Goal: Task Accomplishment & Management: Use online tool/utility

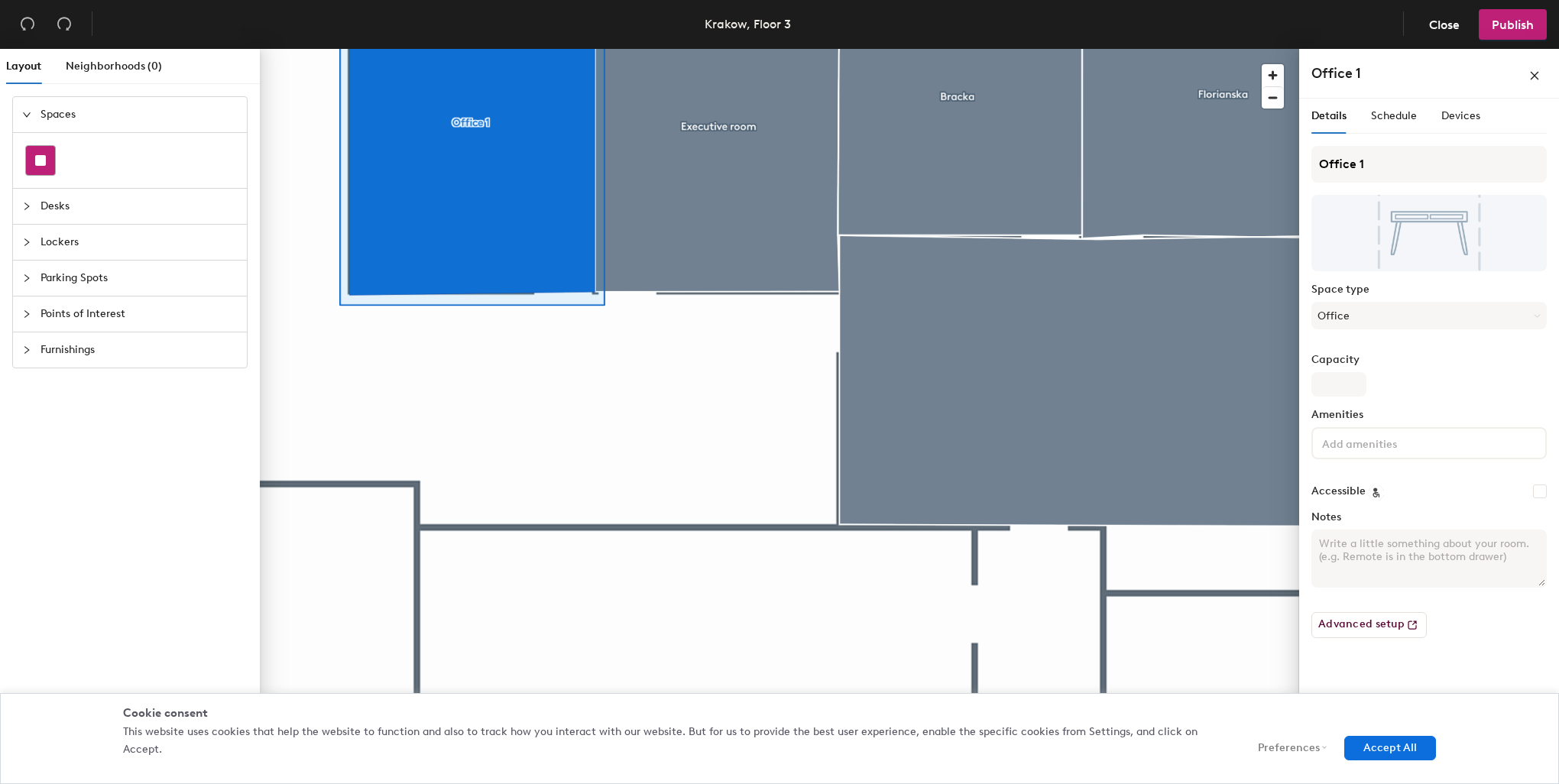
click at [42, 158] on rect at bounding box center [41, 161] width 11 height 11
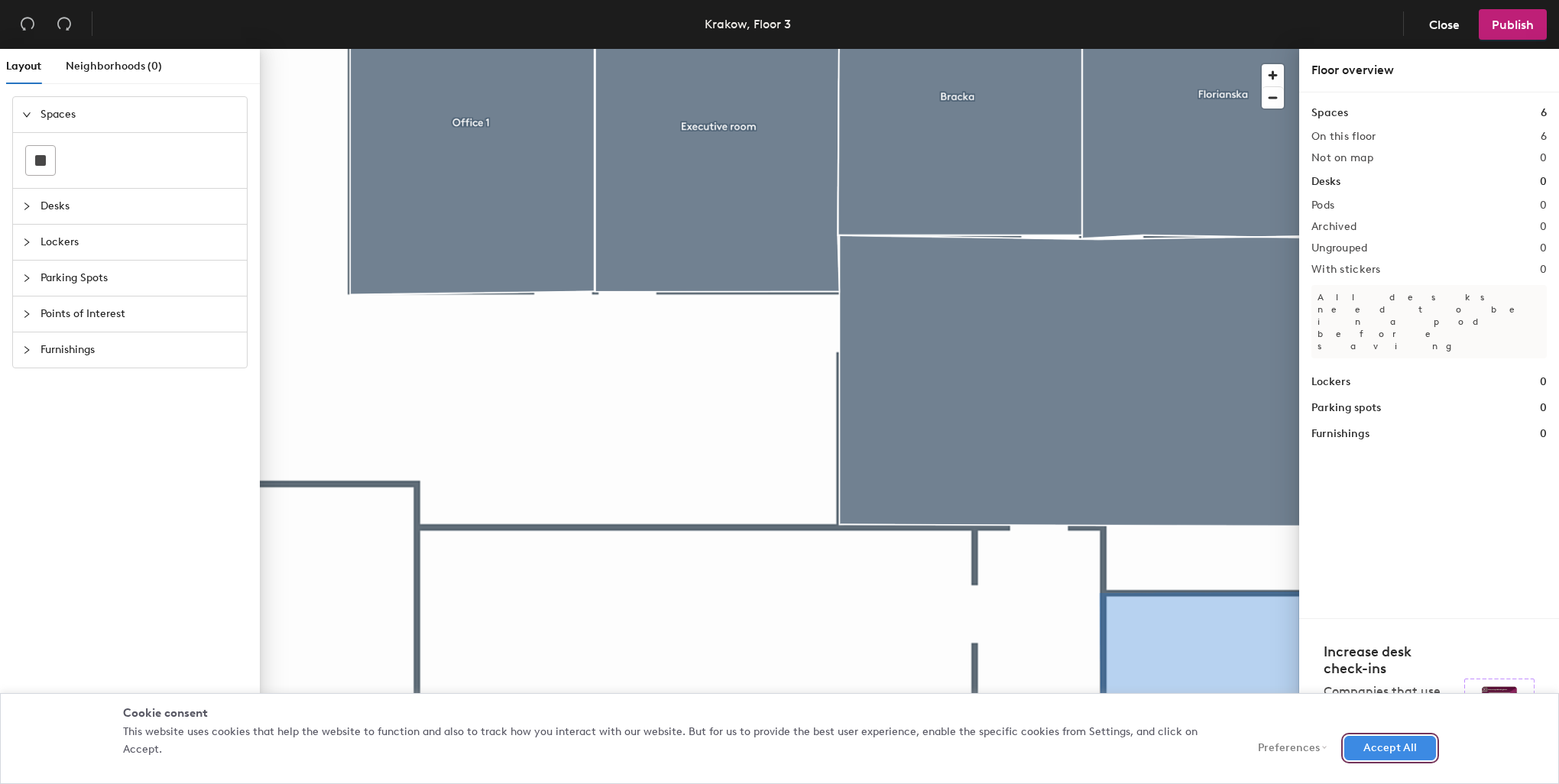
click at [1424, 759] on button "Accept All" at bounding box center [1390, 748] width 92 height 24
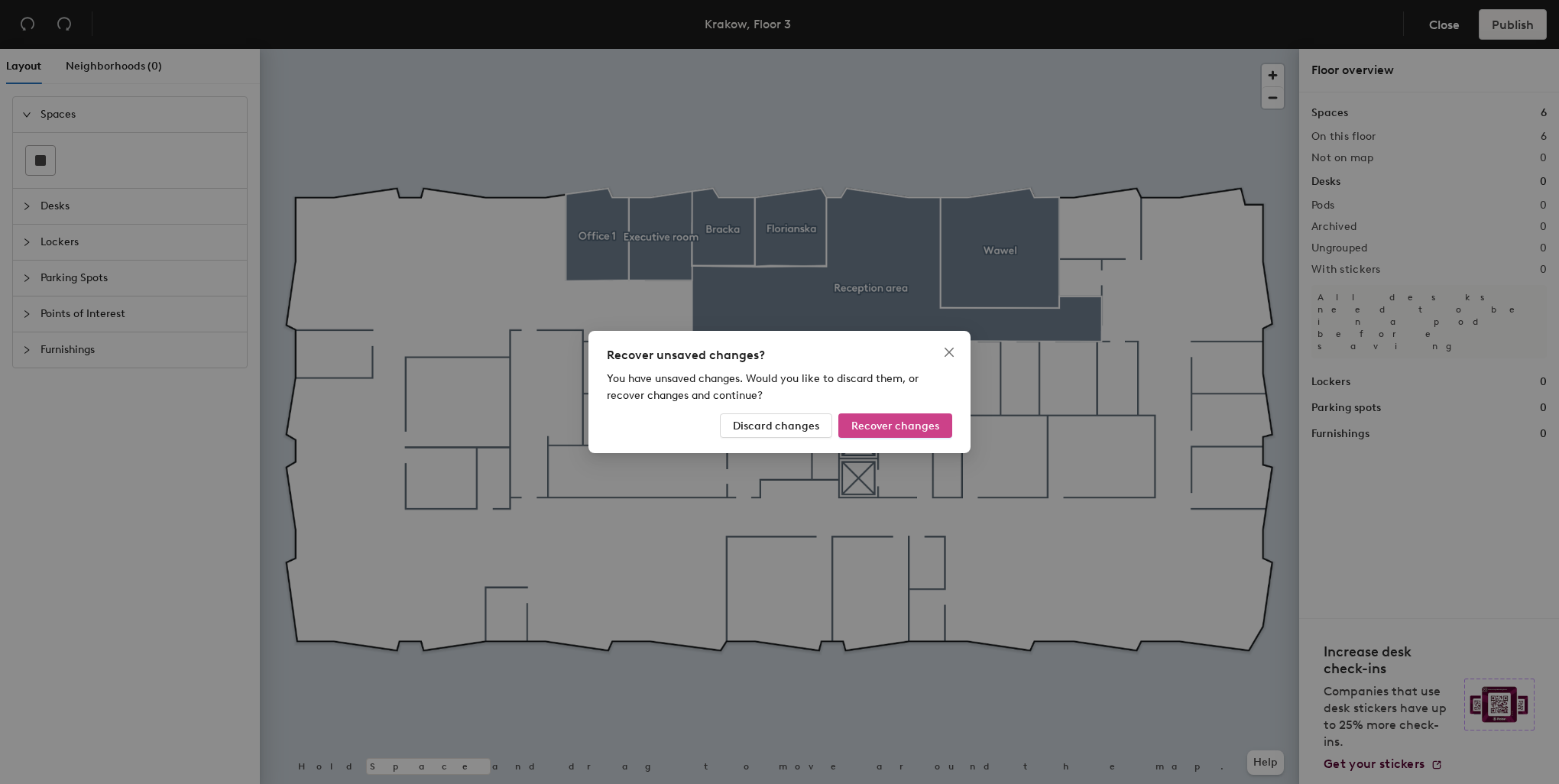
click at [922, 430] on span "Recover changes" at bounding box center [895, 426] width 88 height 13
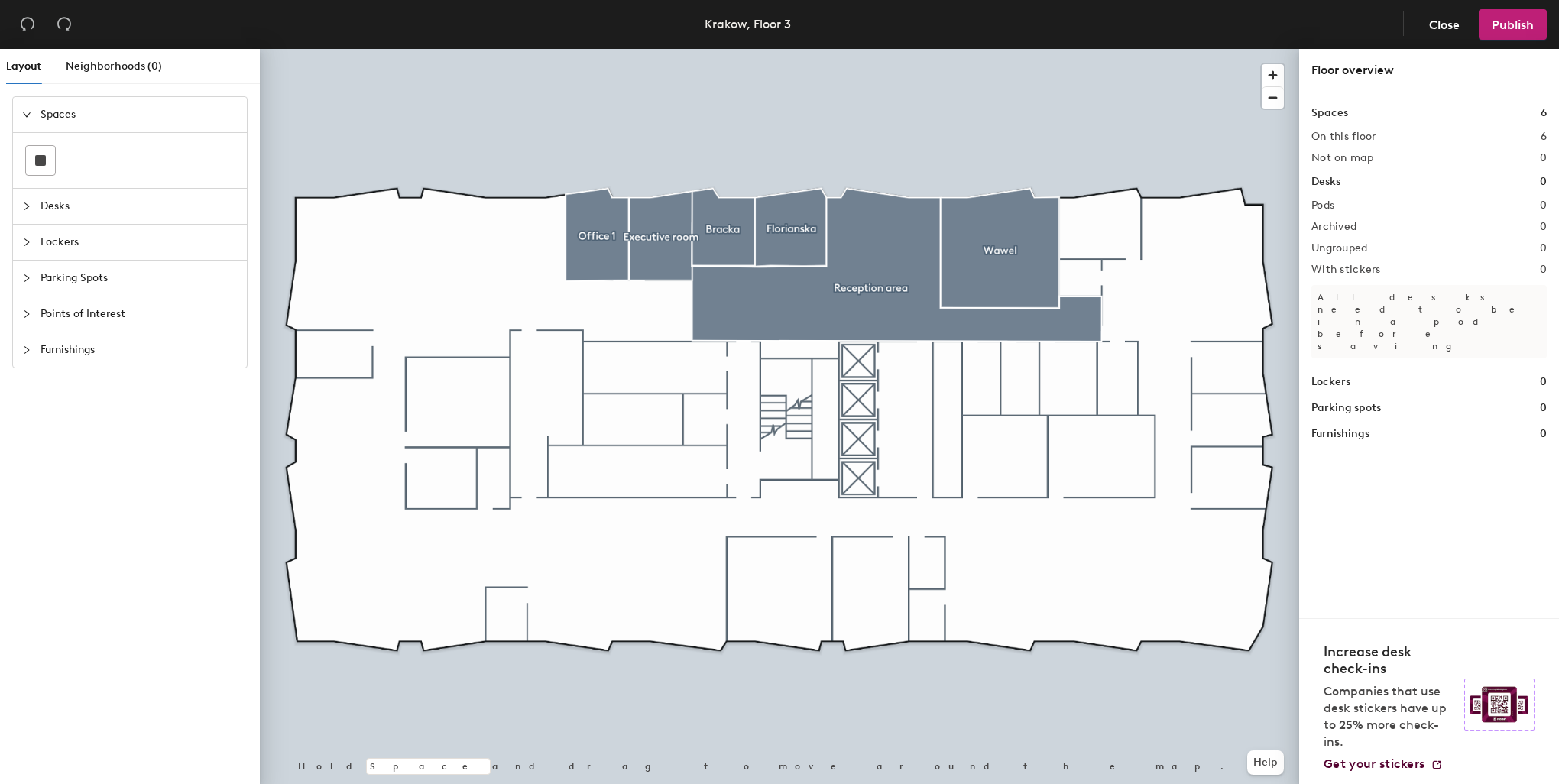
click at [653, 49] on div at bounding box center [779, 49] width 1040 height 0
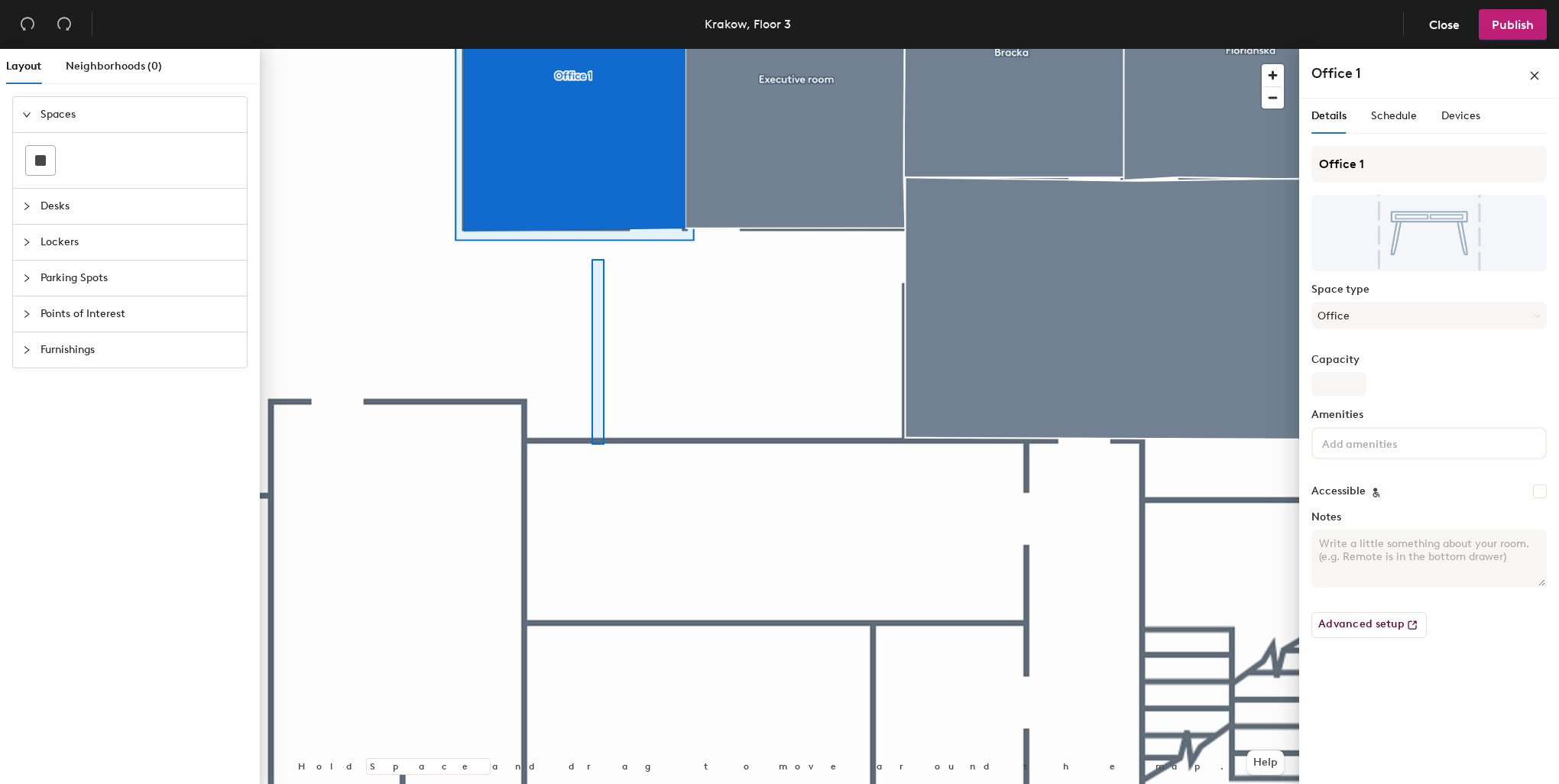
click at [591, 49] on div at bounding box center [779, 49] width 1040 height 0
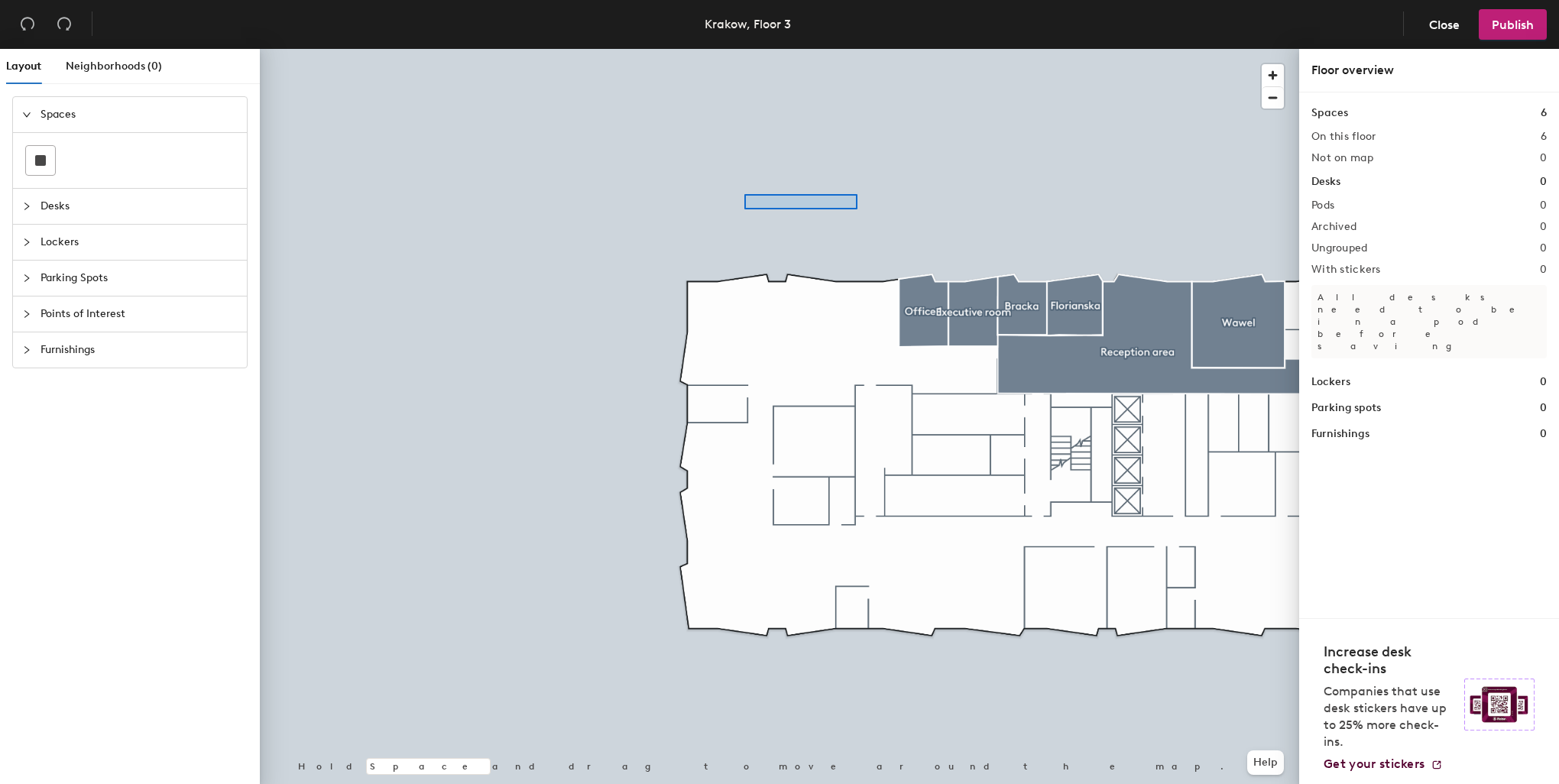
click at [706, 49] on div at bounding box center [779, 49] width 1040 height 0
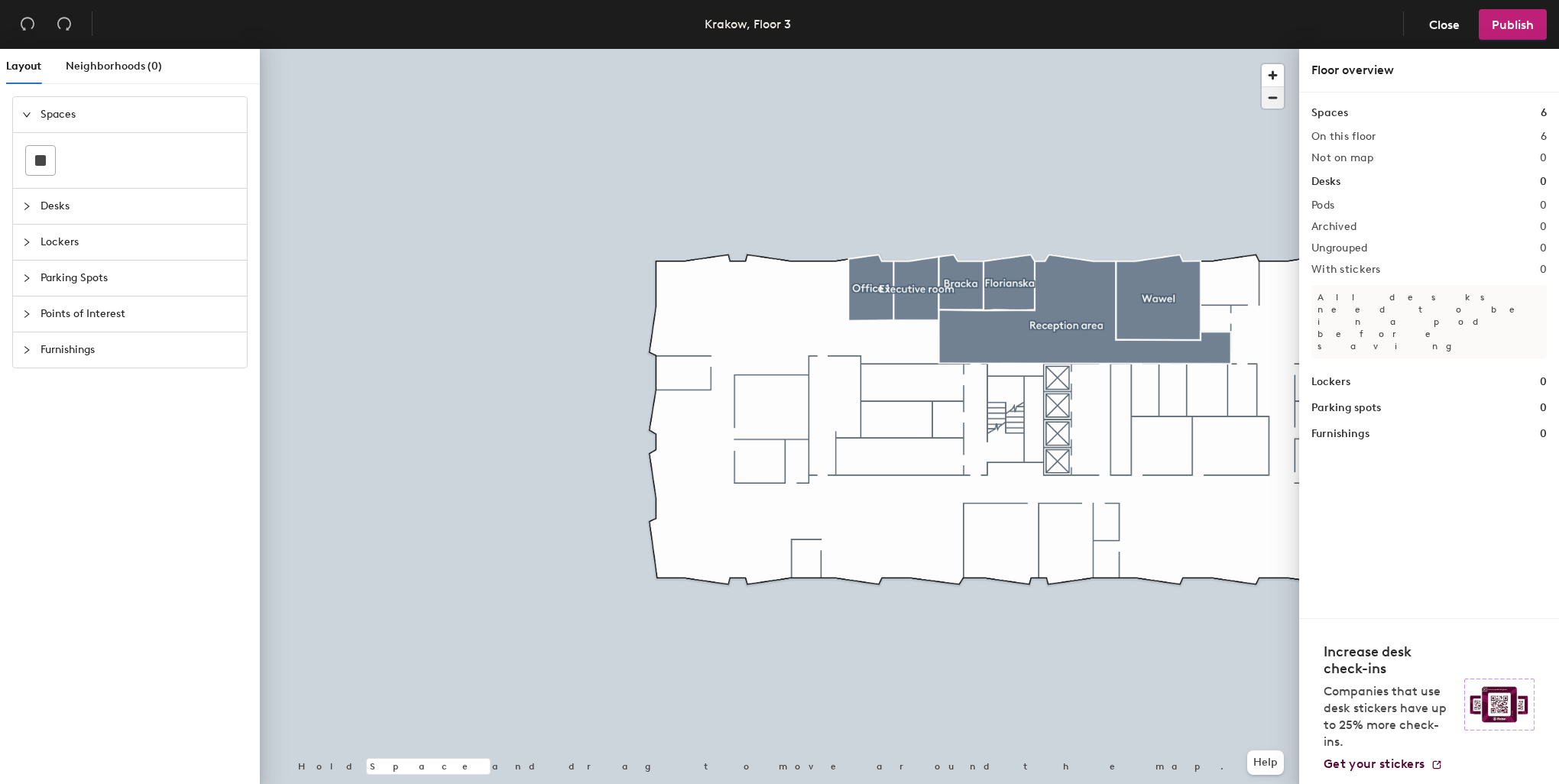
click at [1279, 96] on span "button" at bounding box center [1272, 98] width 22 height 21
click at [1280, 96] on span "button" at bounding box center [1272, 98] width 22 height 21
click at [1443, 77] on div "Floor overview" at bounding box center [1429, 70] width 235 height 18
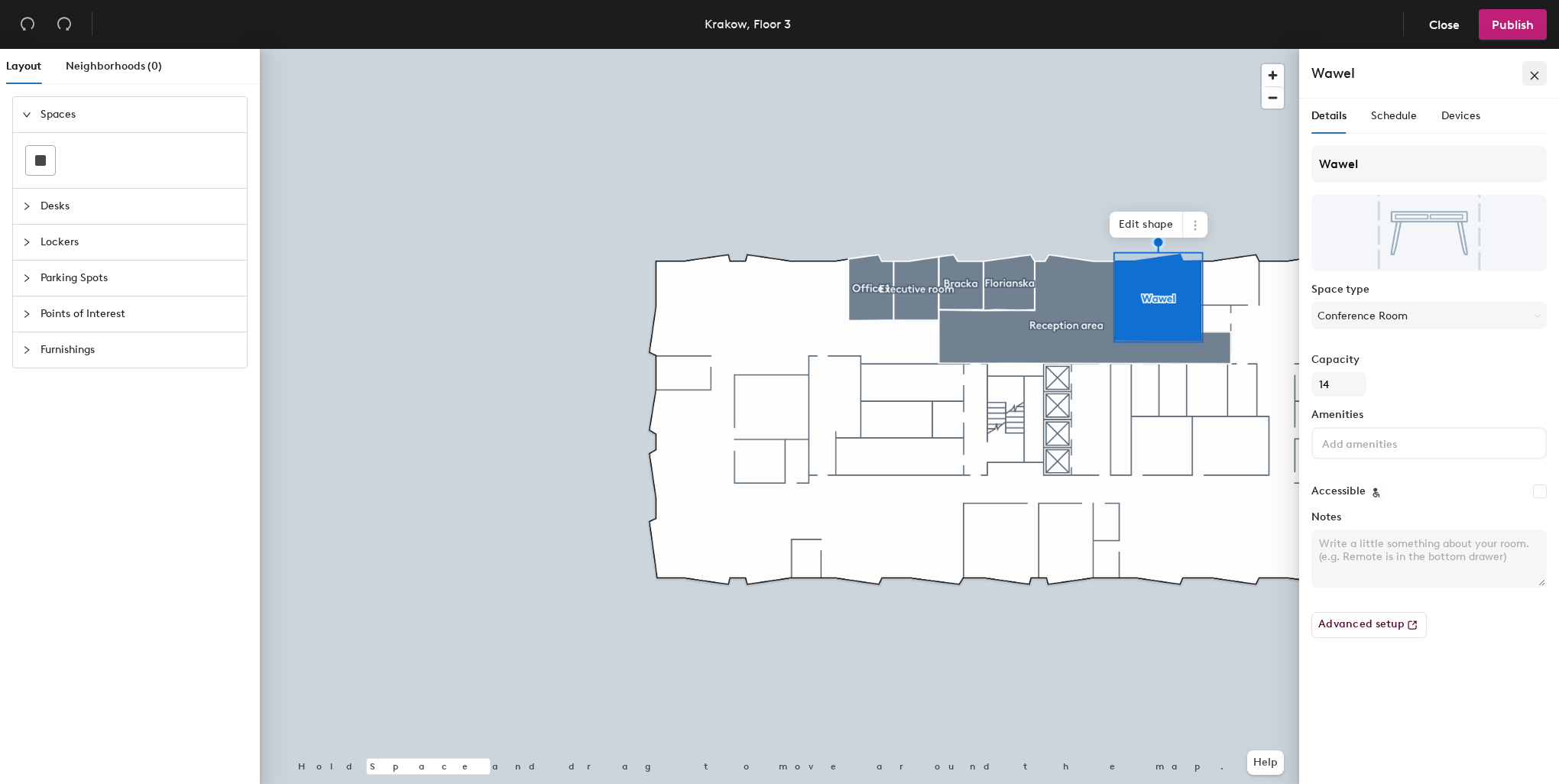
click at [1532, 74] on icon "close" at bounding box center [1534, 75] width 8 height 8
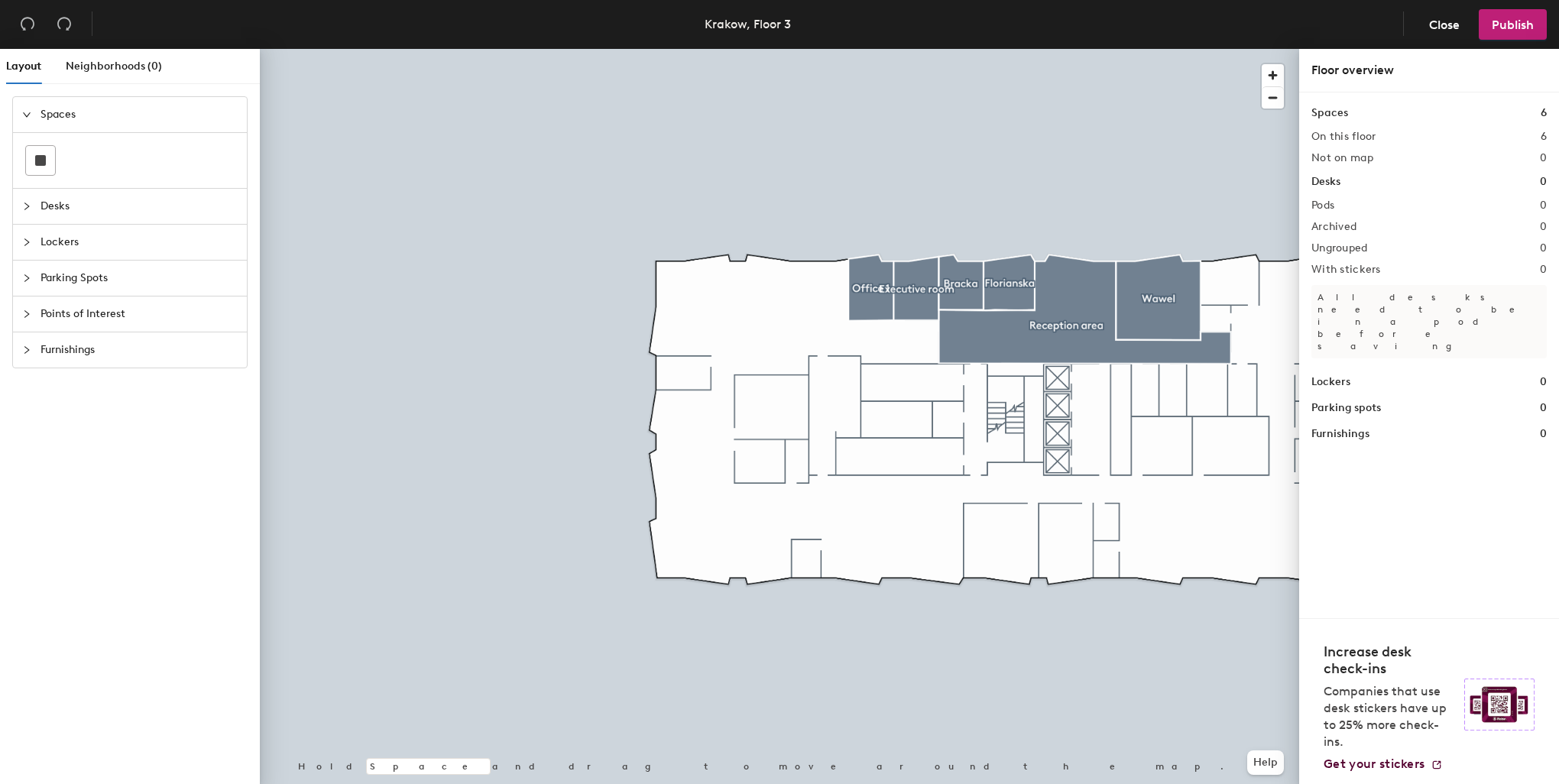
click at [1253, 49] on div at bounding box center [779, 49] width 1040 height 0
click at [1037, 49] on div at bounding box center [779, 49] width 1040 height 0
click at [77, 201] on span "Desks" at bounding box center [139, 206] width 197 height 35
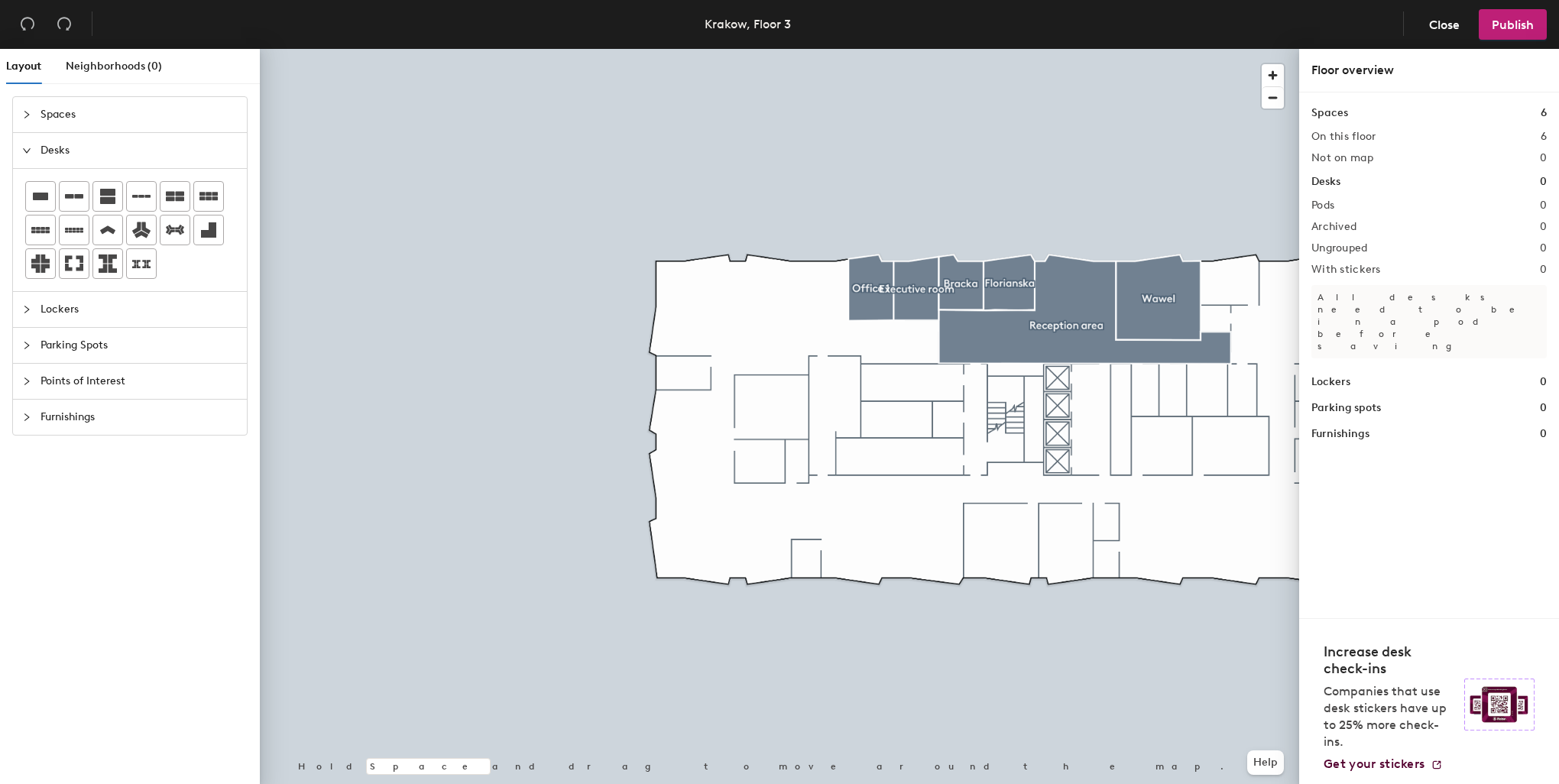
click at [80, 116] on span "Spaces" at bounding box center [139, 115] width 197 height 35
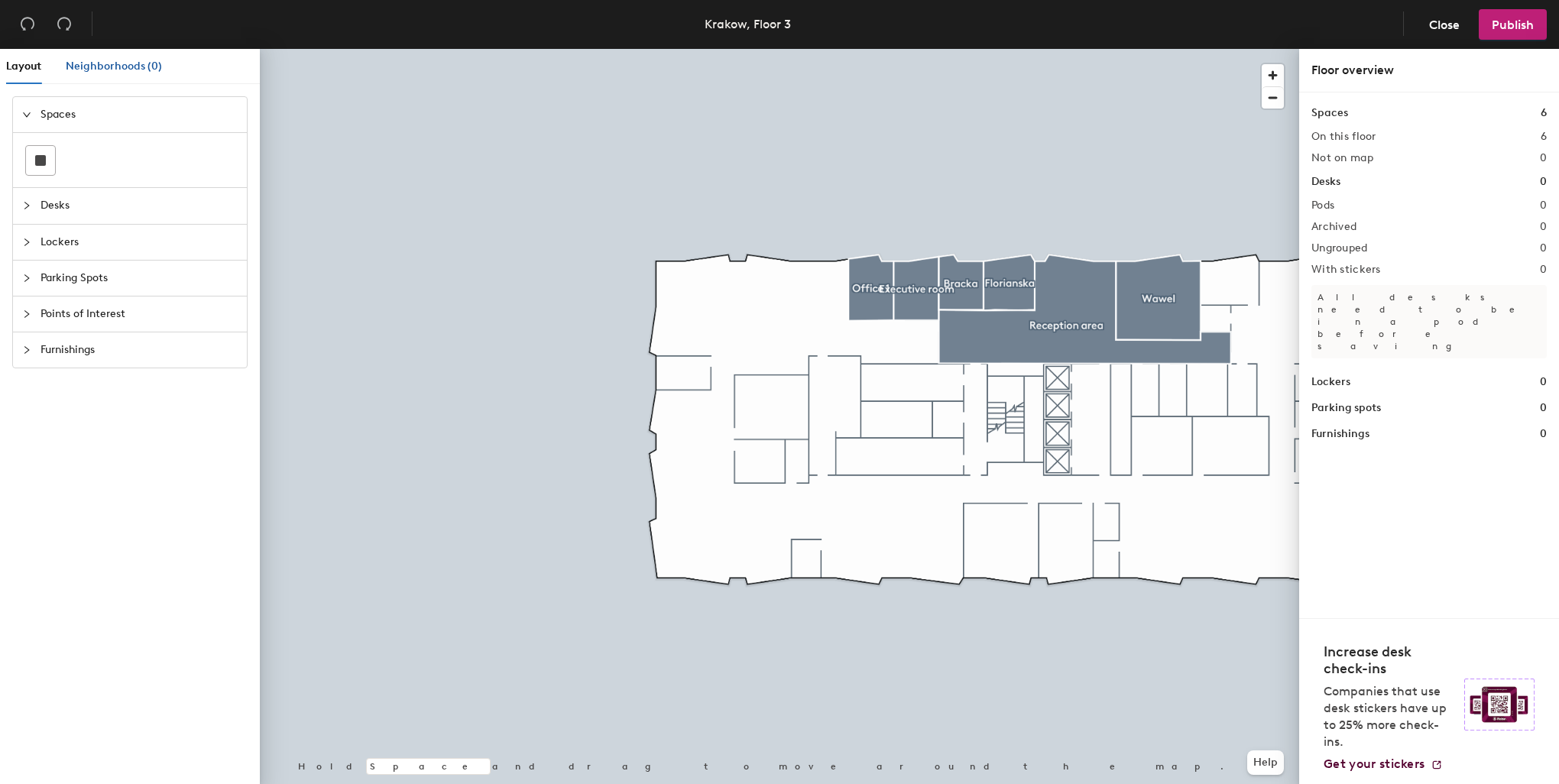
click at [116, 66] on span "Neighborhoods (0)" at bounding box center [114, 66] width 97 height 13
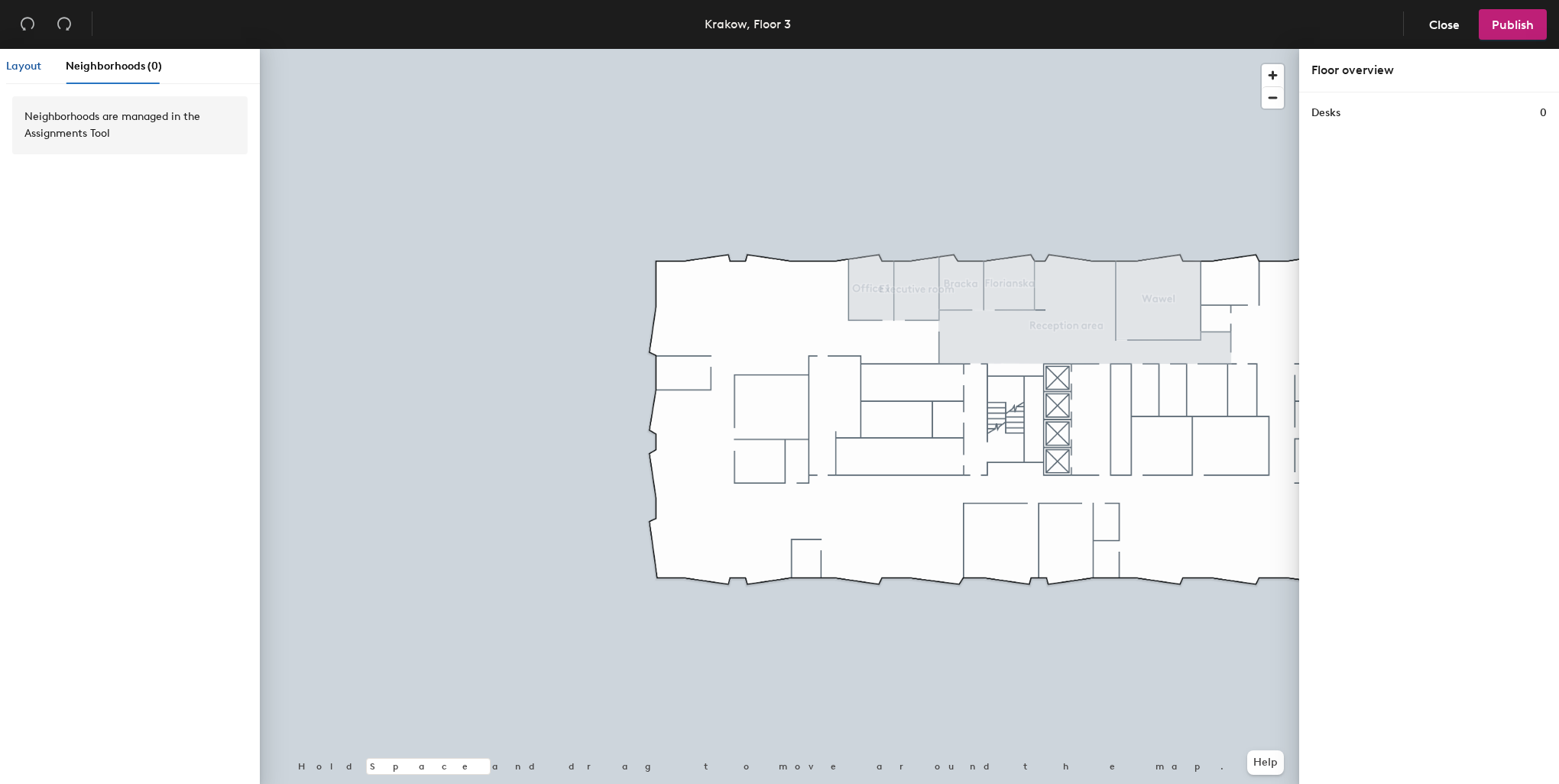
click at [11, 66] on span "Layout" at bounding box center [24, 66] width 35 height 13
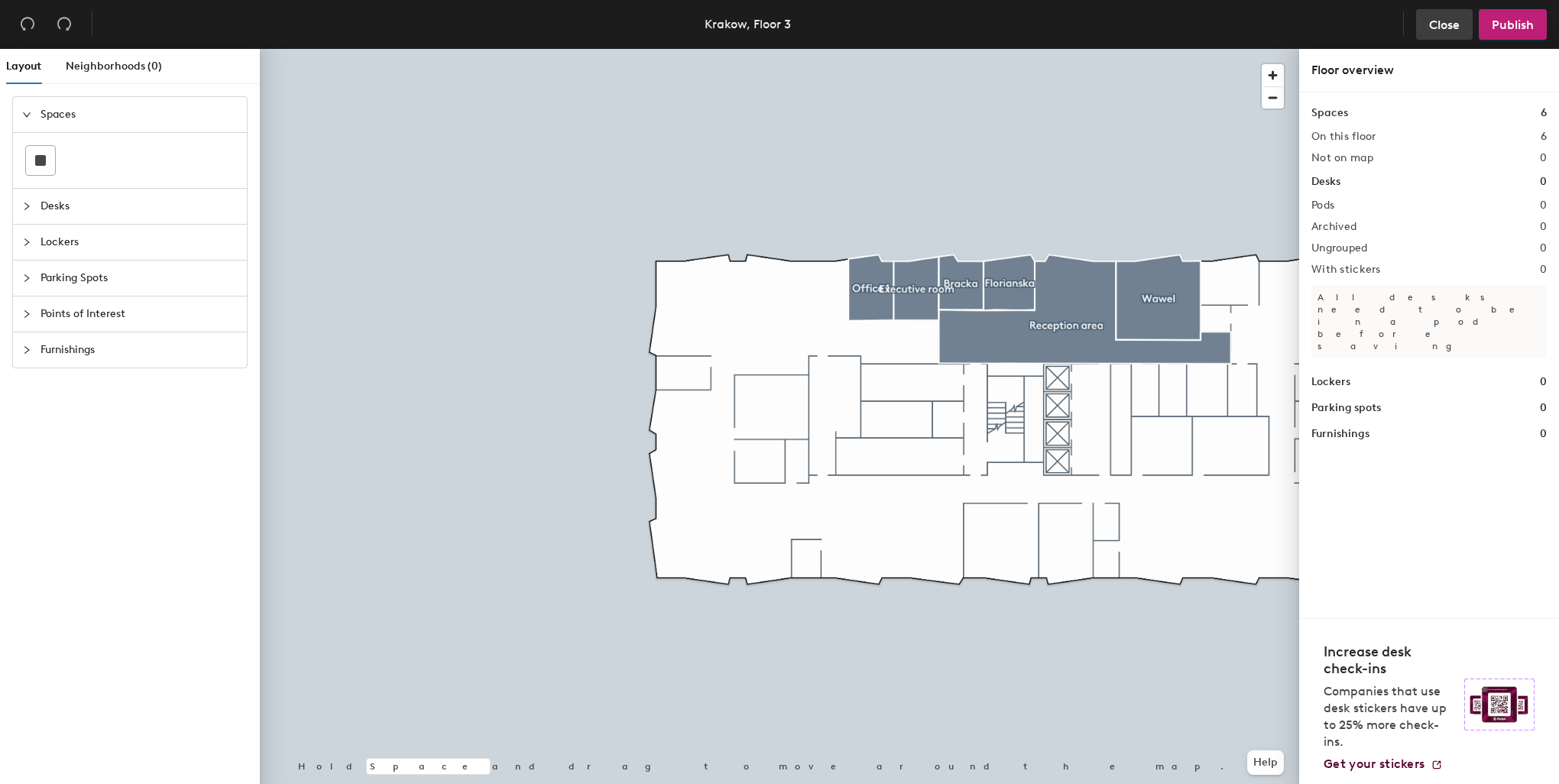
click at [1446, 30] on span "Close" at bounding box center [1444, 24] width 31 height 15
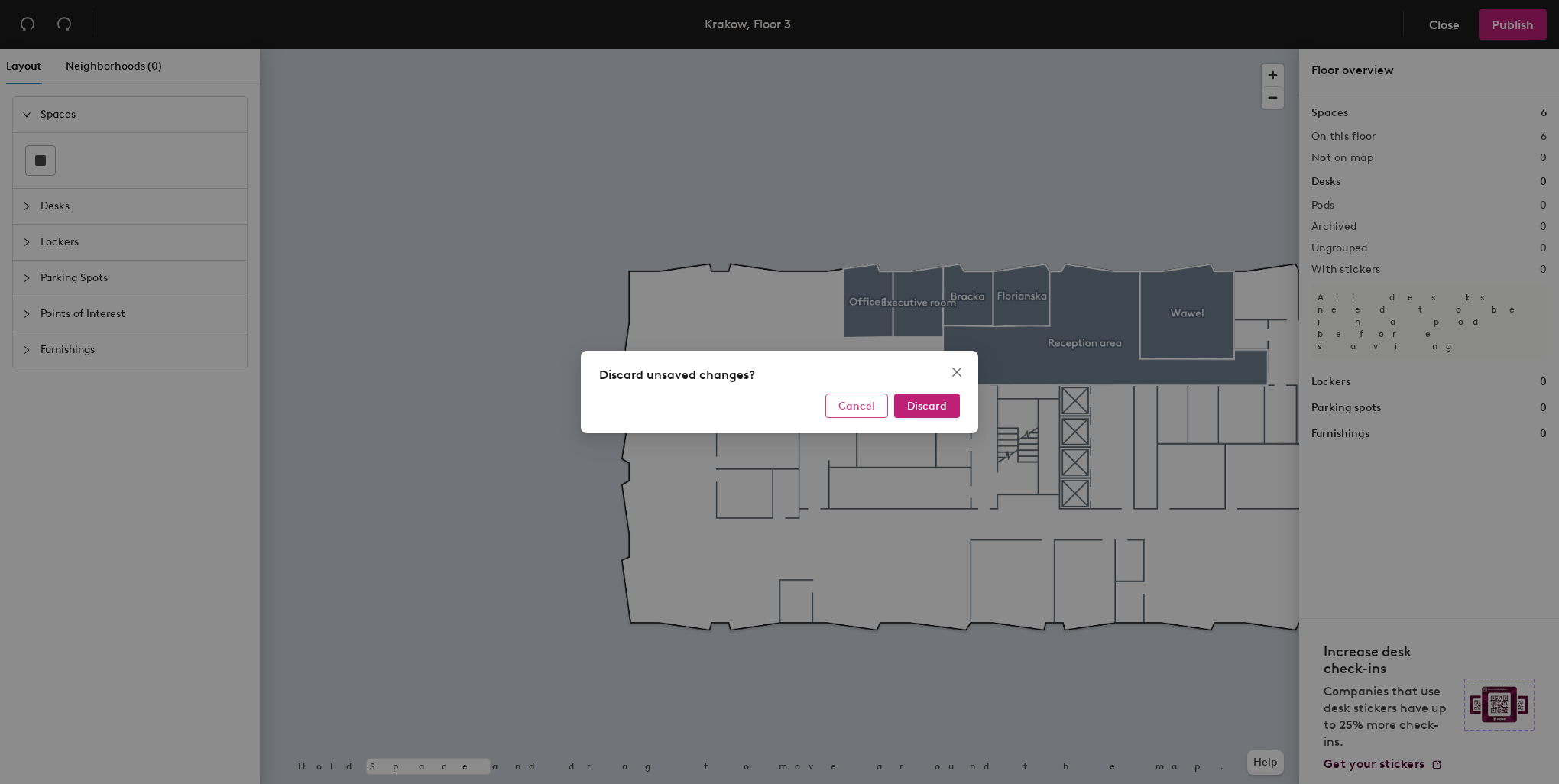
click at [877, 407] on button "Cancel" at bounding box center [856, 406] width 63 height 24
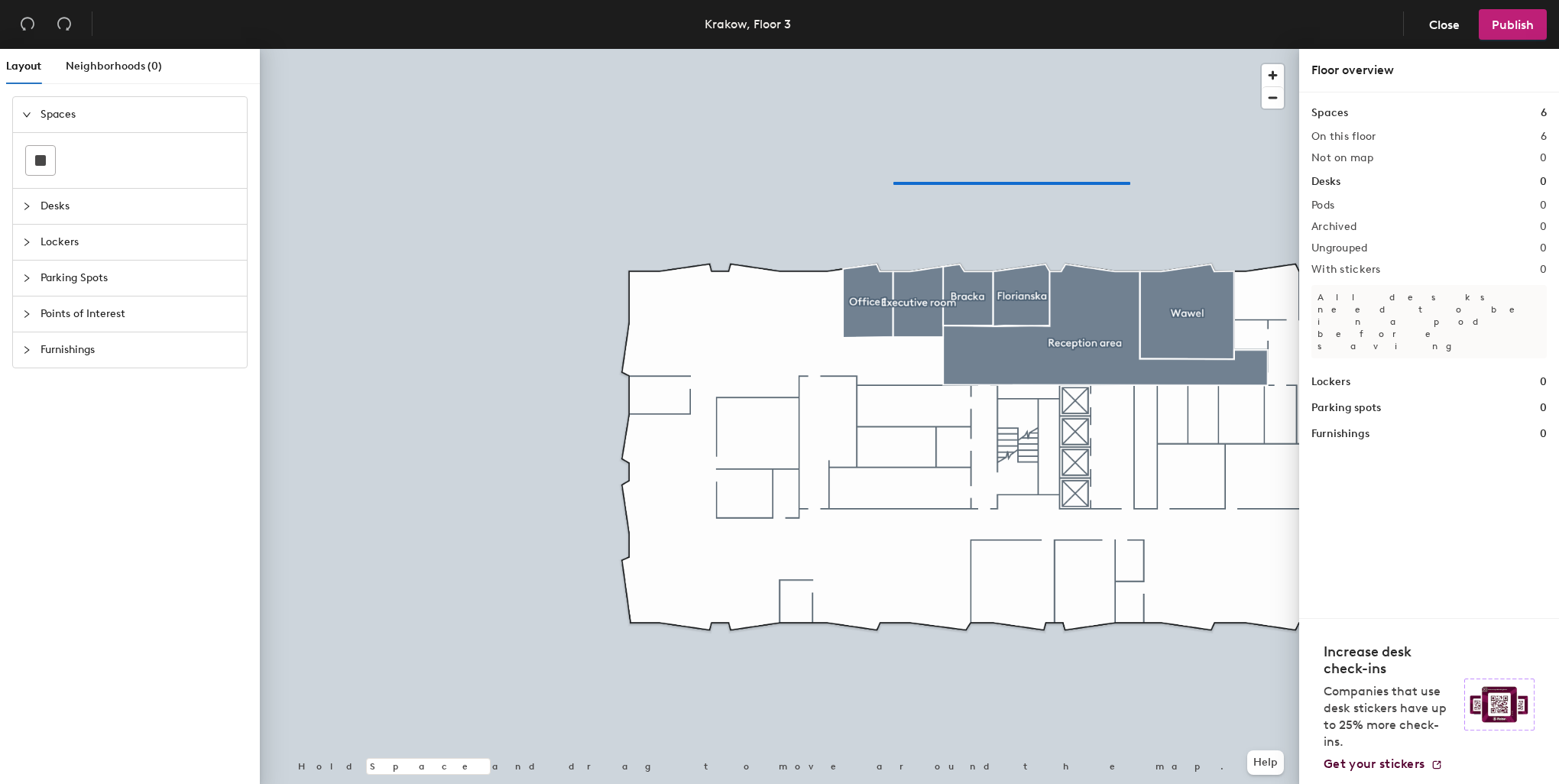
click at [882, 49] on div at bounding box center [779, 49] width 1040 height 0
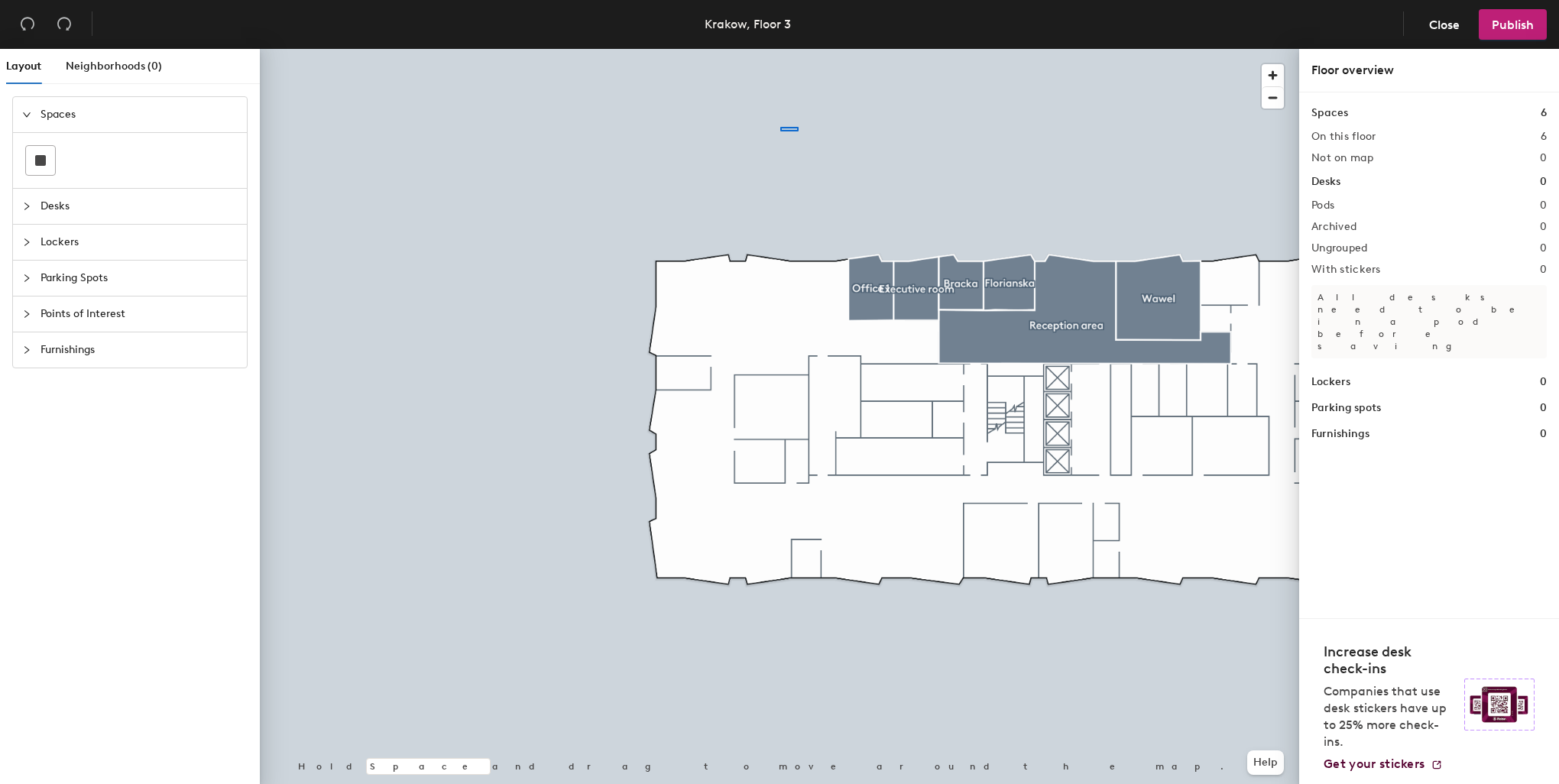
click at [543, 49] on div at bounding box center [779, 49] width 1040 height 0
click at [1267, 760] on button "Help" at bounding box center [1266, 763] width 37 height 24
click at [1140, 49] on div at bounding box center [779, 49] width 1040 height 0
click at [877, 49] on div at bounding box center [779, 49] width 1040 height 0
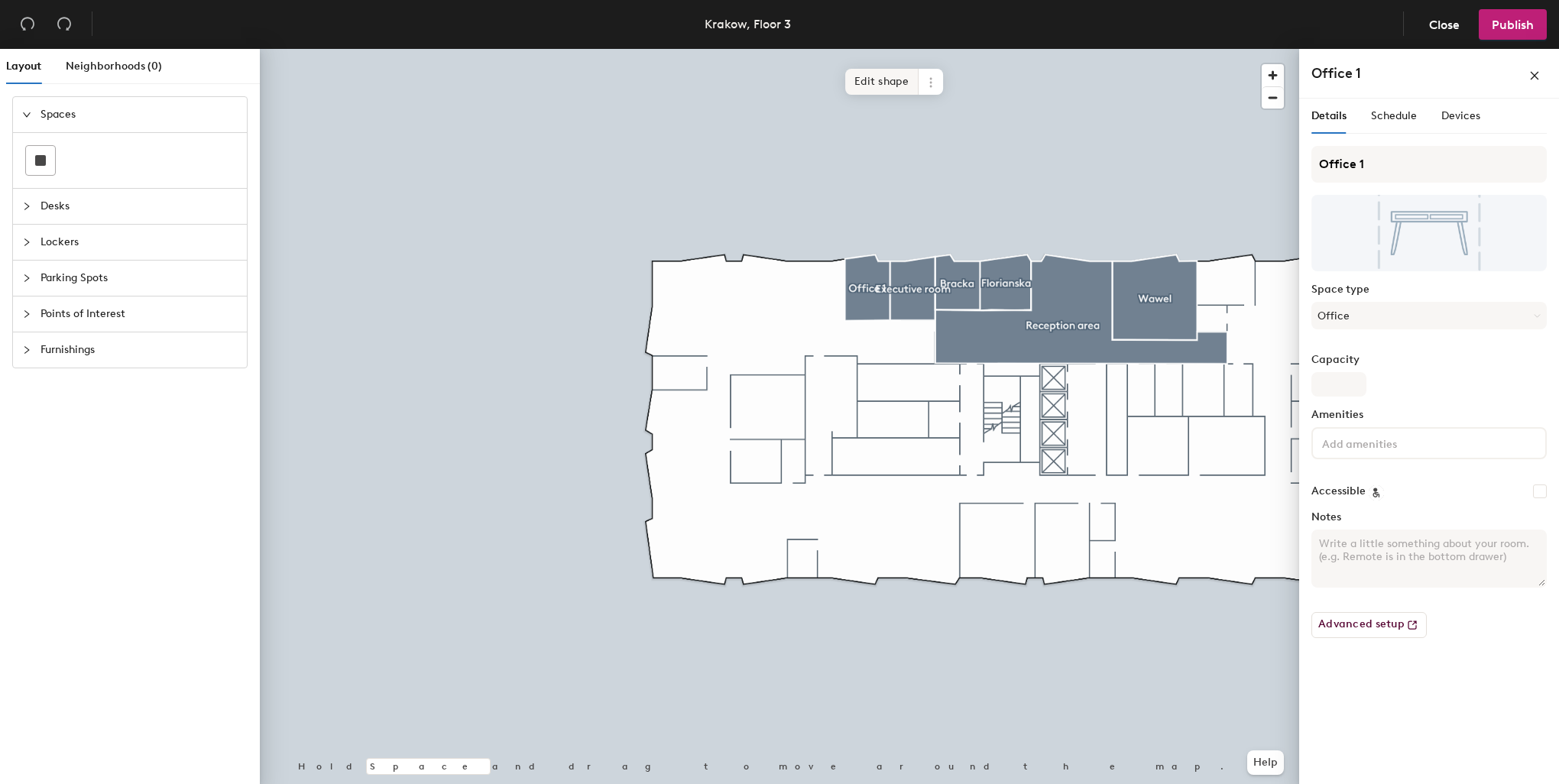
click at [882, 77] on span "Edit shape" at bounding box center [882, 82] width 74 height 26
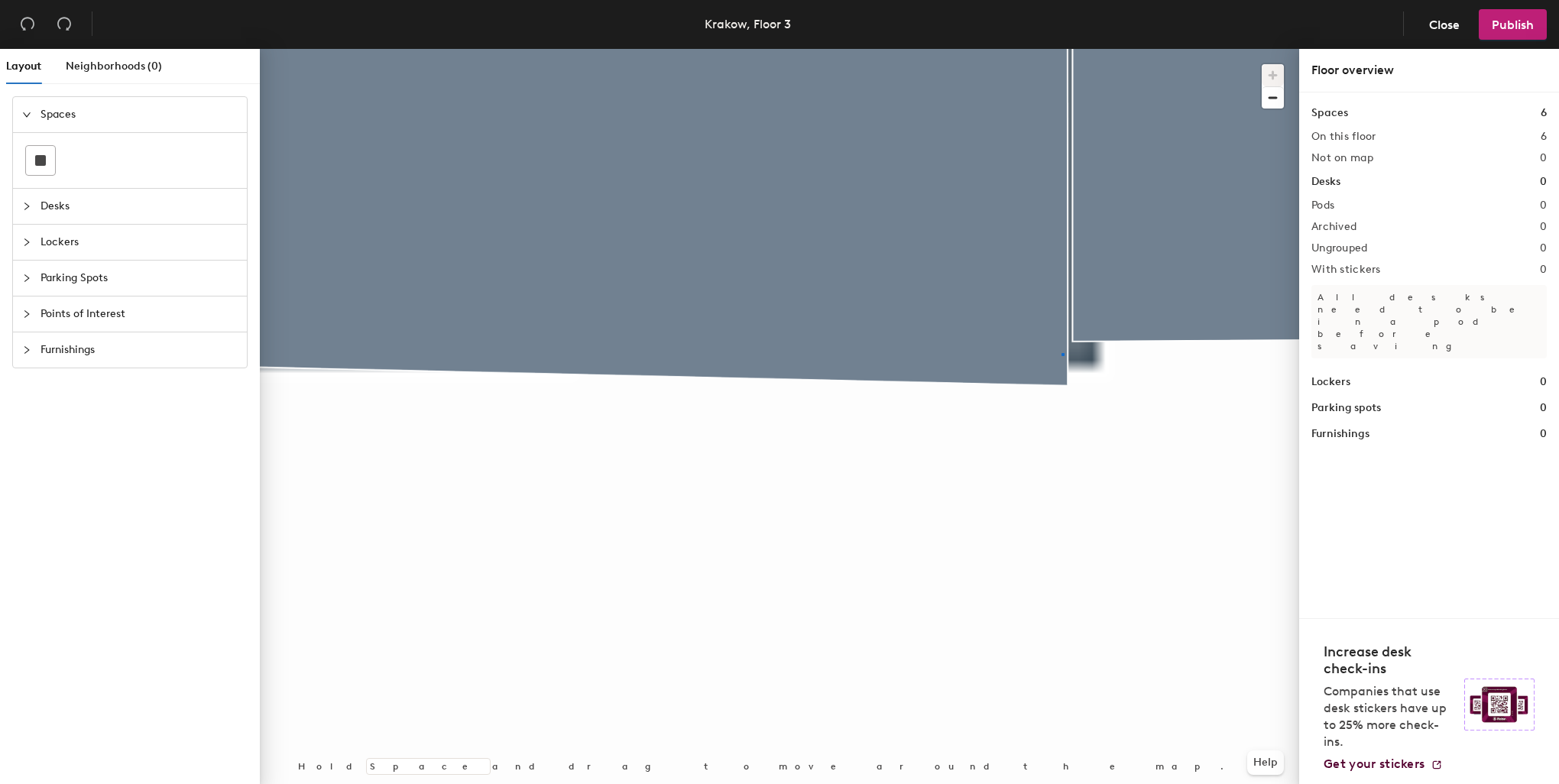
click at [1062, 49] on div at bounding box center [779, 49] width 1040 height 0
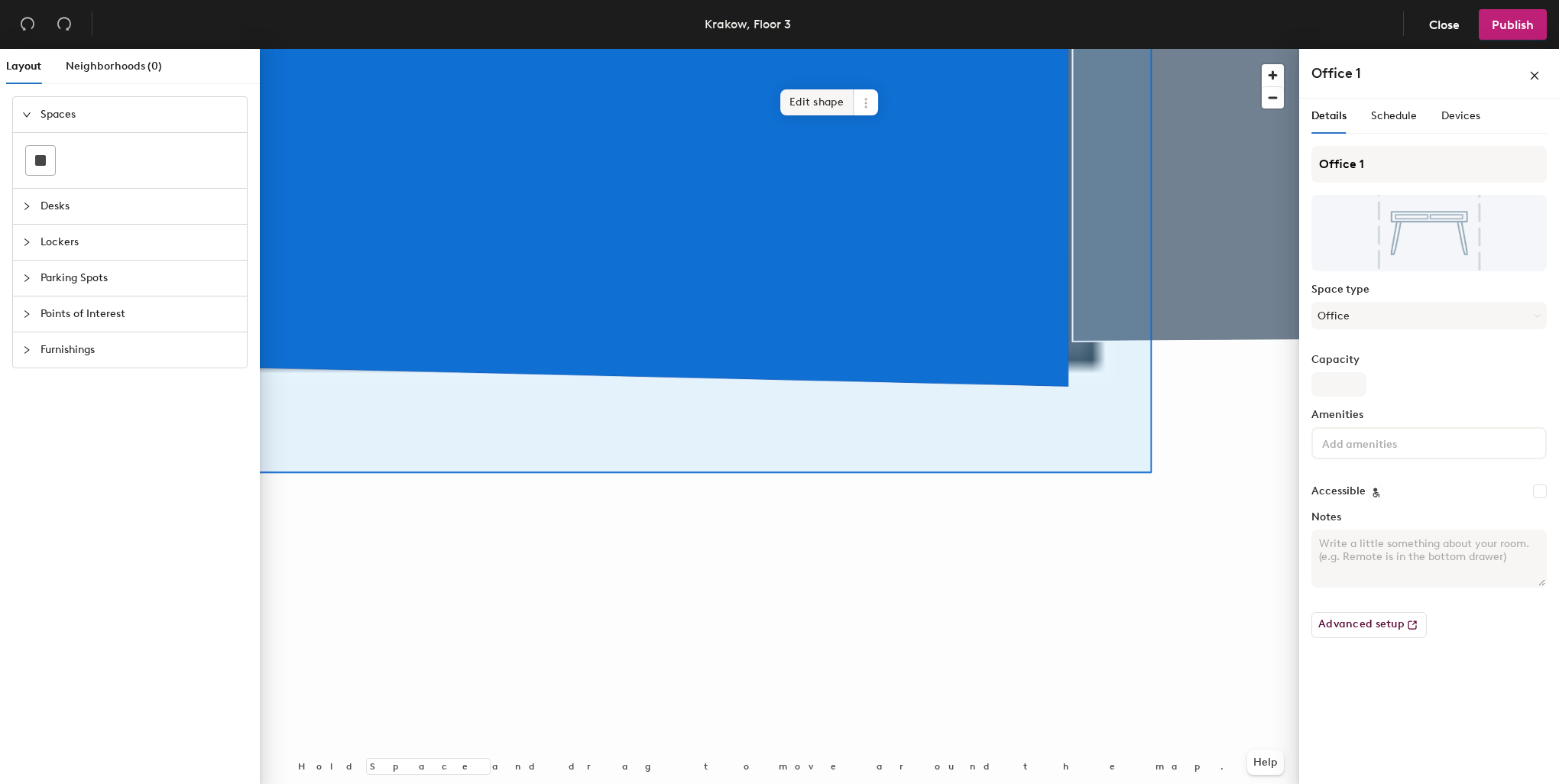
click at [820, 102] on span "Edit shape" at bounding box center [817, 103] width 74 height 26
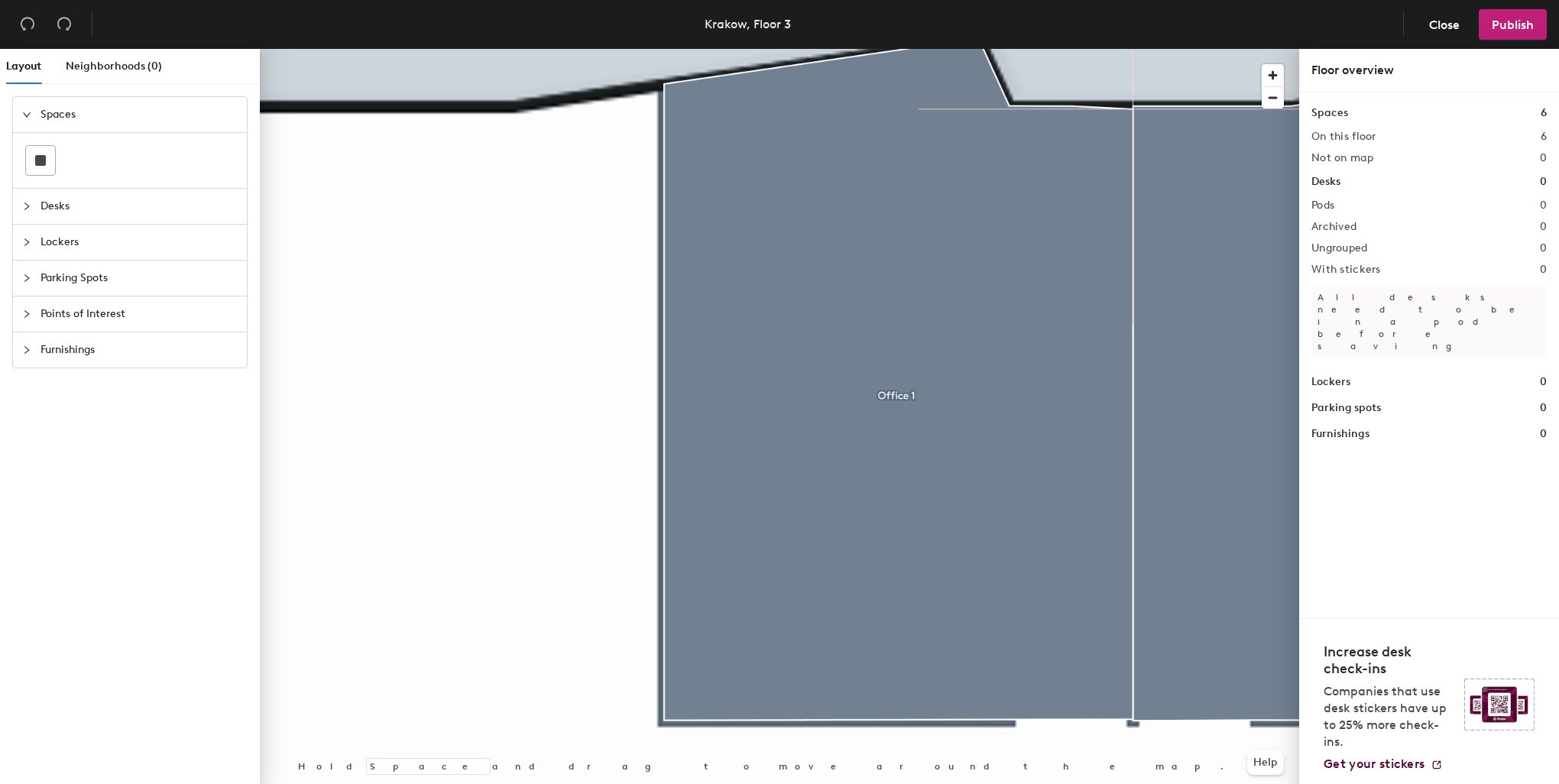
click at [1033, 49] on div at bounding box center [779, 49] width 1040 height 0
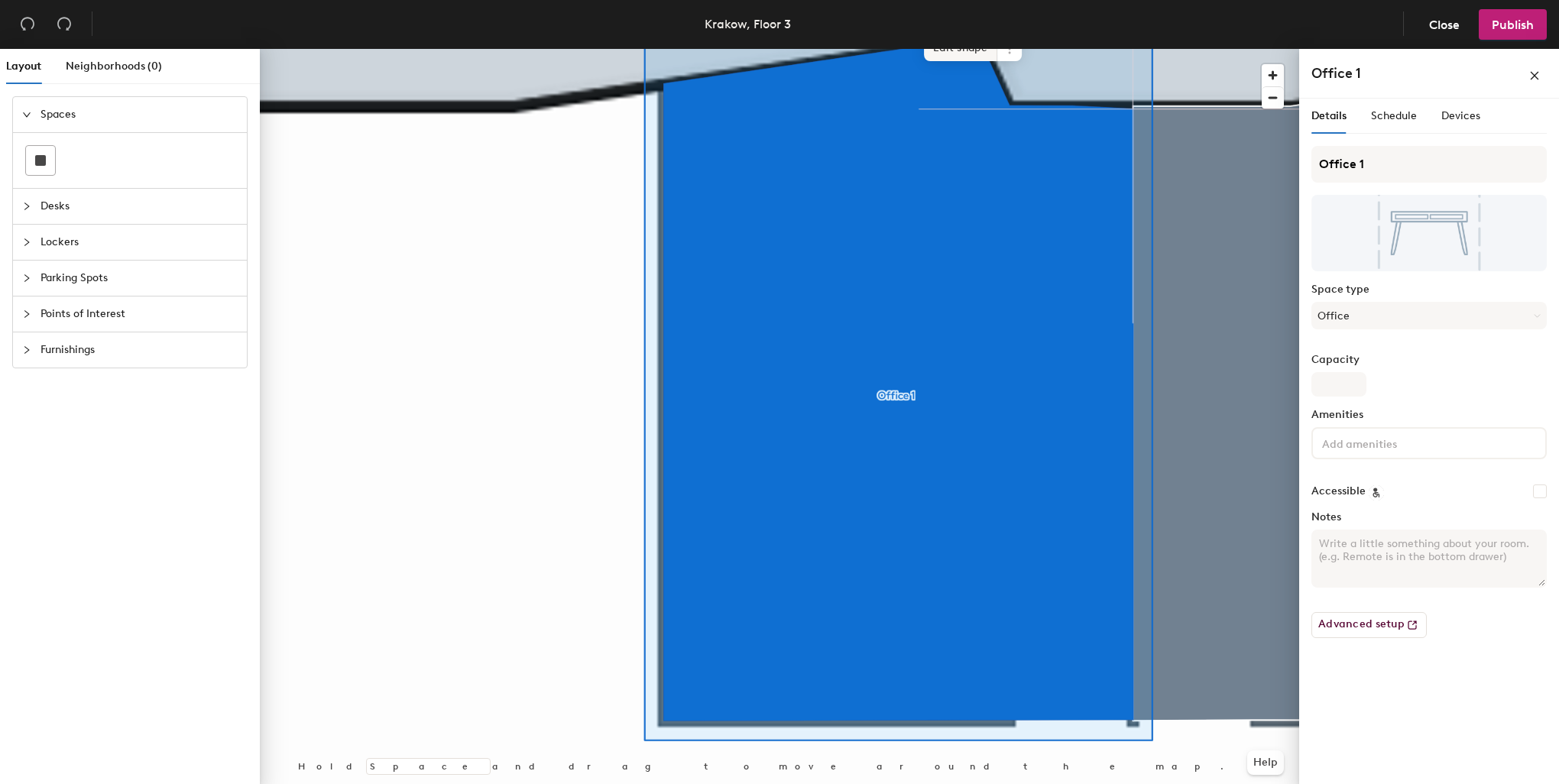
click at [978, 52] on span "Edit shape" at bounding box center [961, 48] width 74 height 26
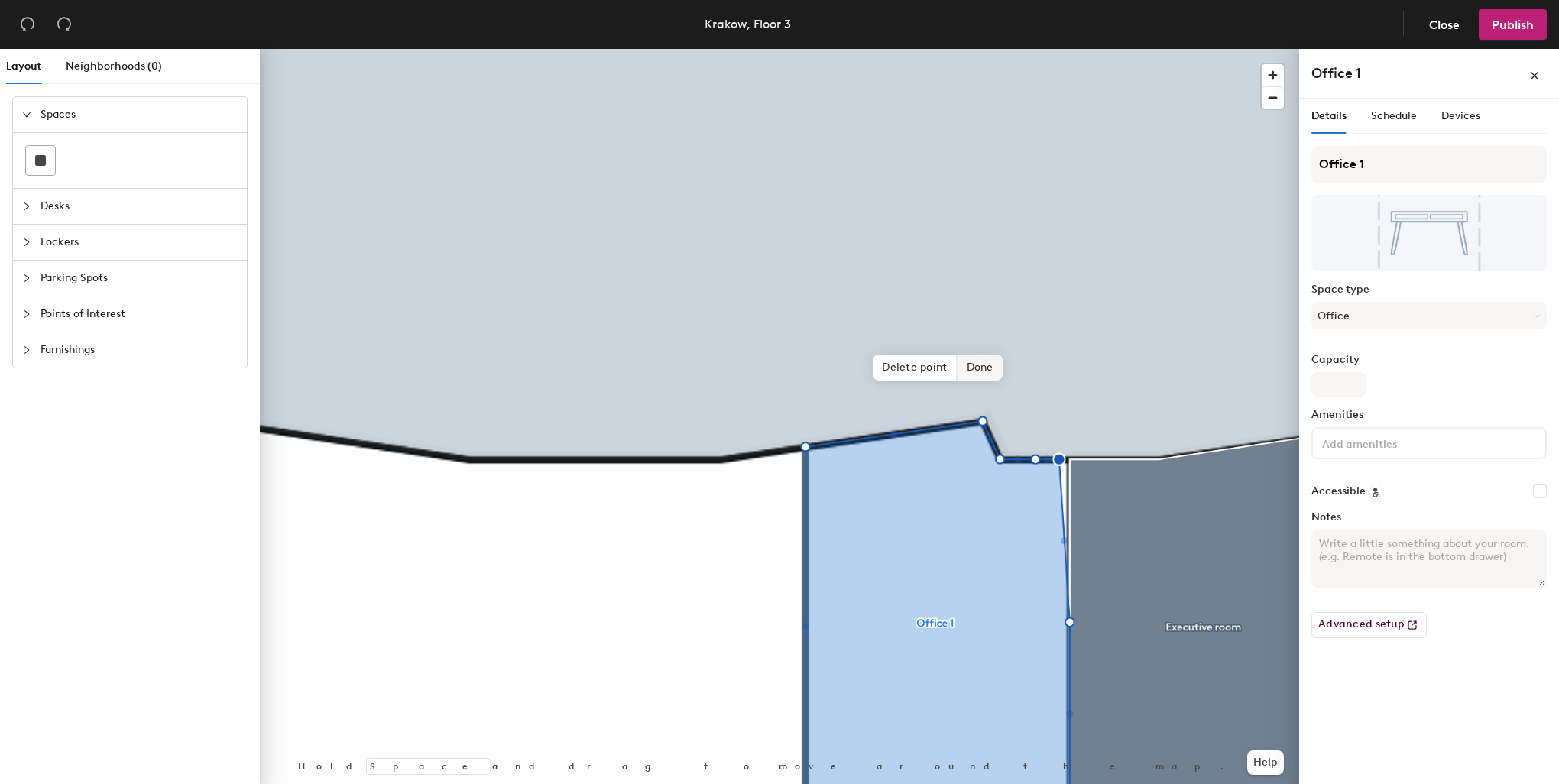
click at [987, 371] on span "Done" at bounding box center [980, 368] width 45 height 26
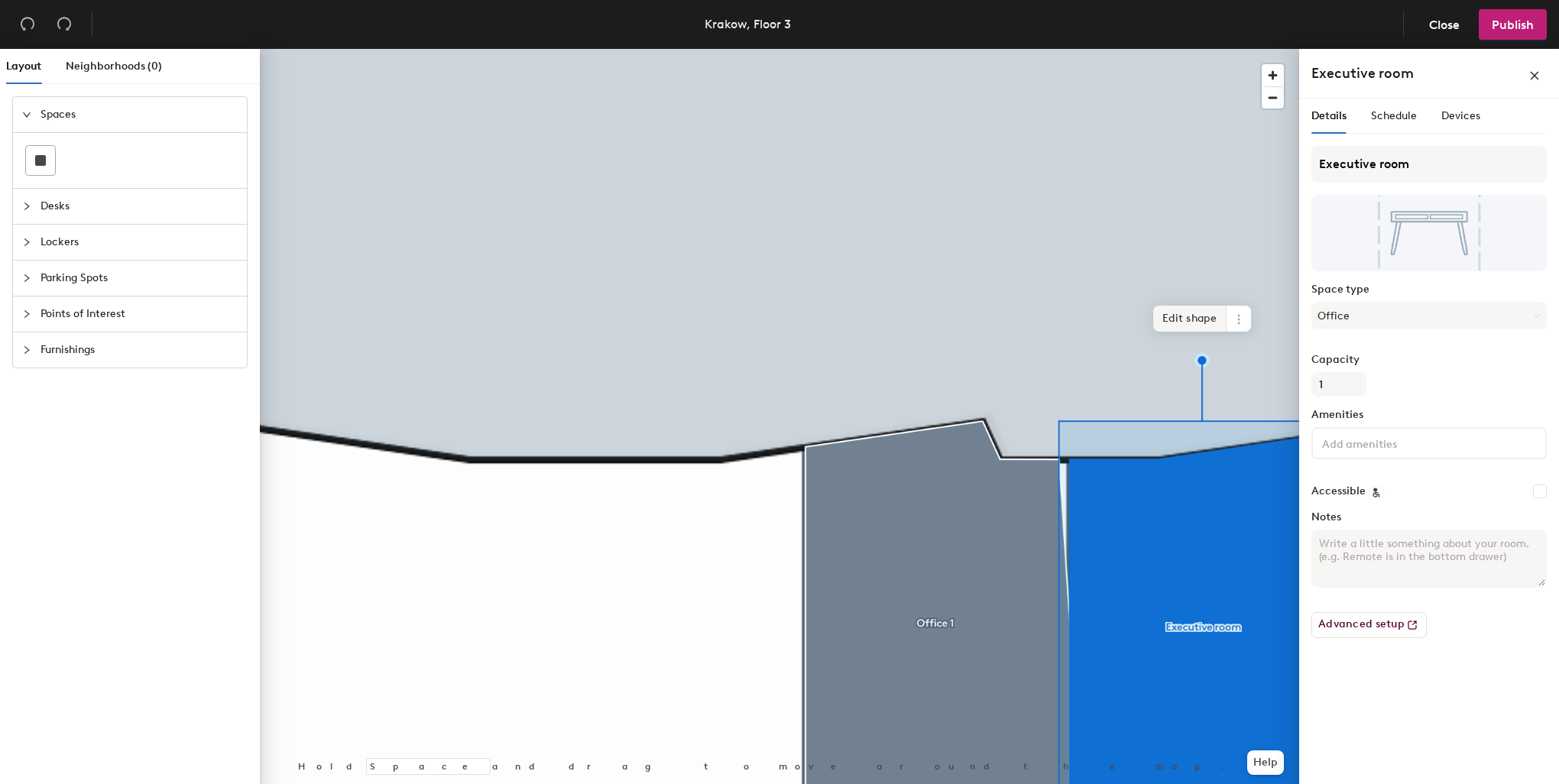
click at [1191, 312] on span "Edit shape" at bounding box center [1190, 318] width 74 height 26
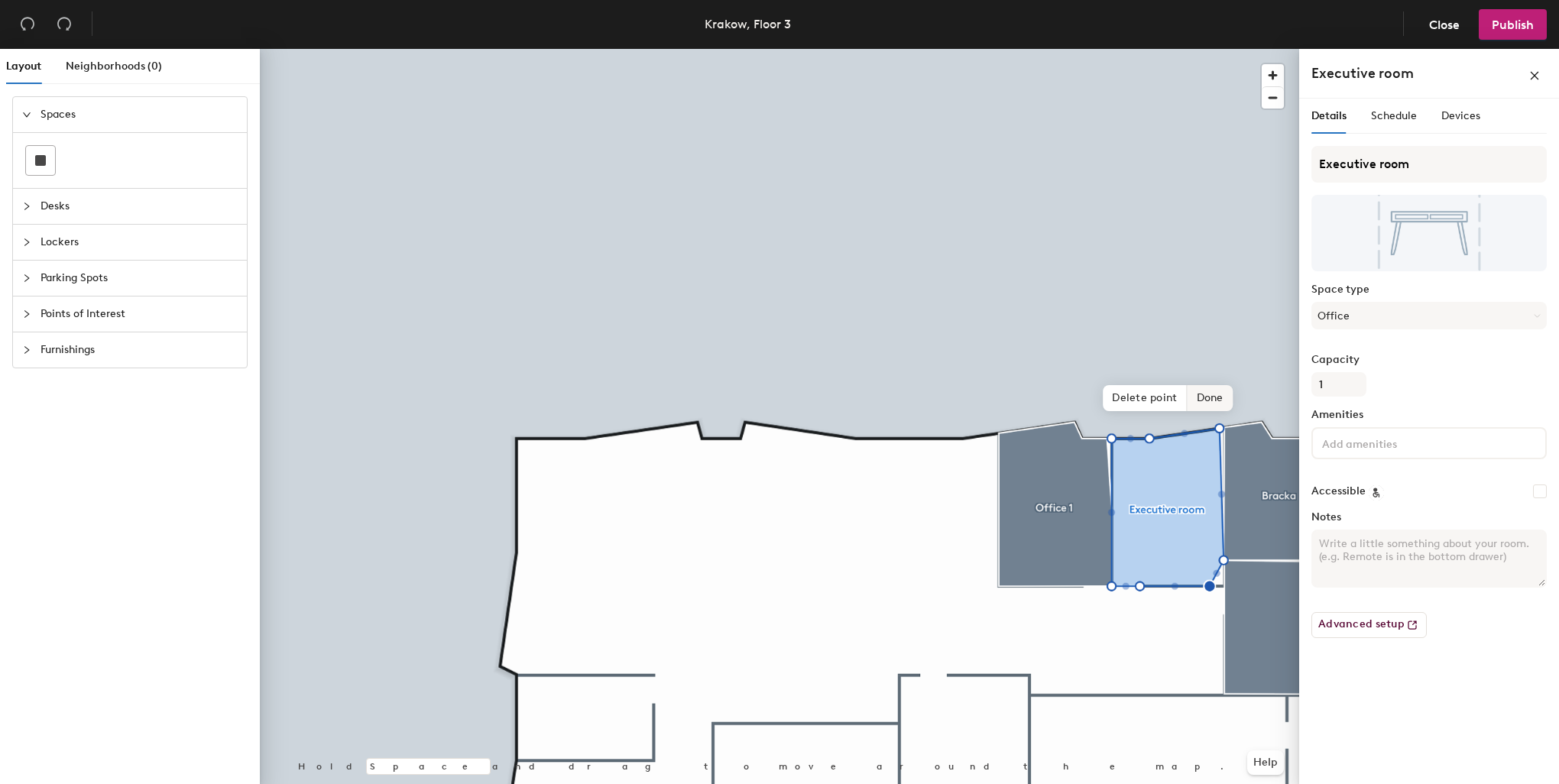
click at [1228, 394] on span "Done" at bounding box center [1210, 398] width 45 height 26
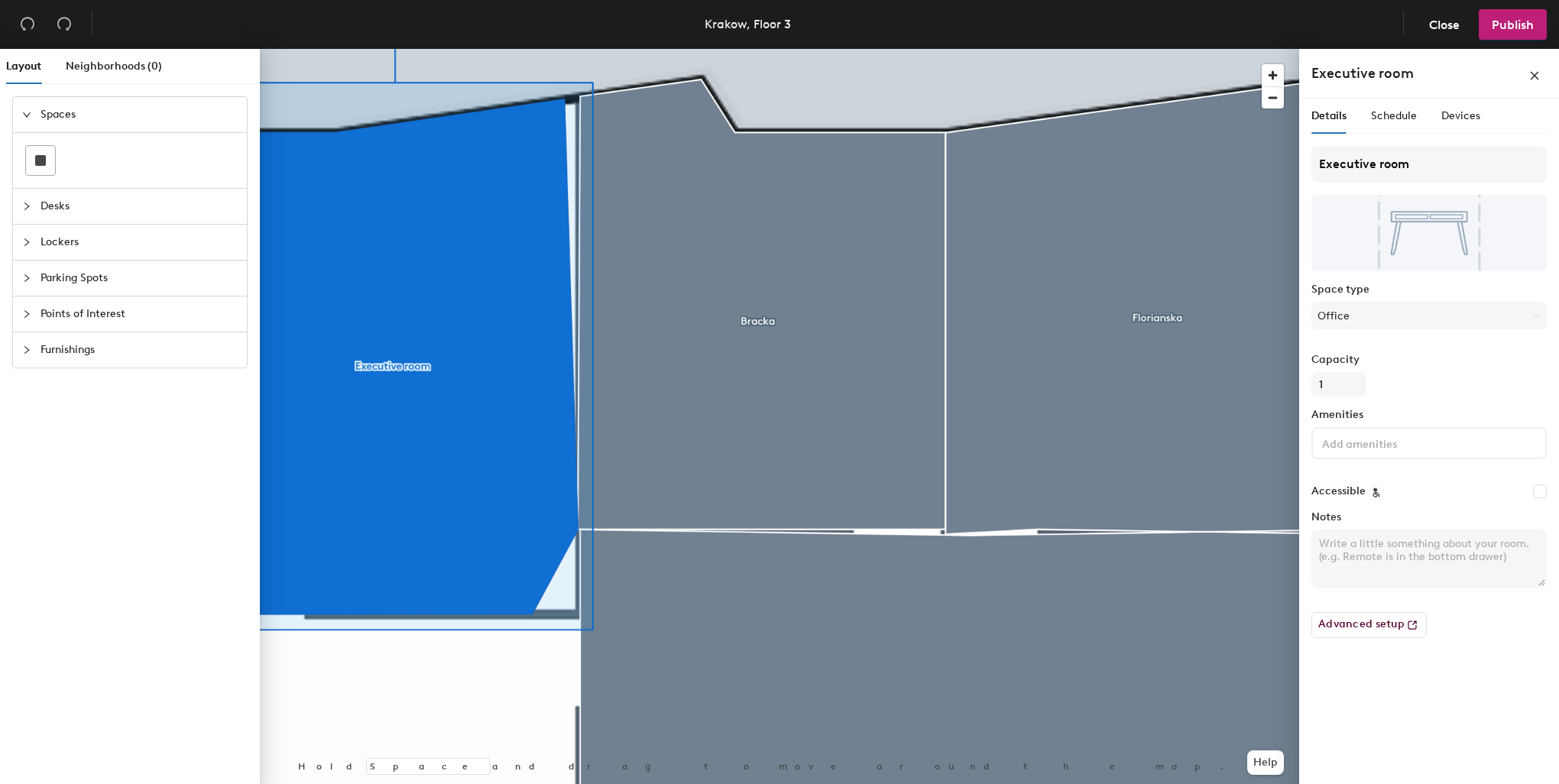
click at [739, 49] on div at bounding box center [779, 49] width 1040 height 0
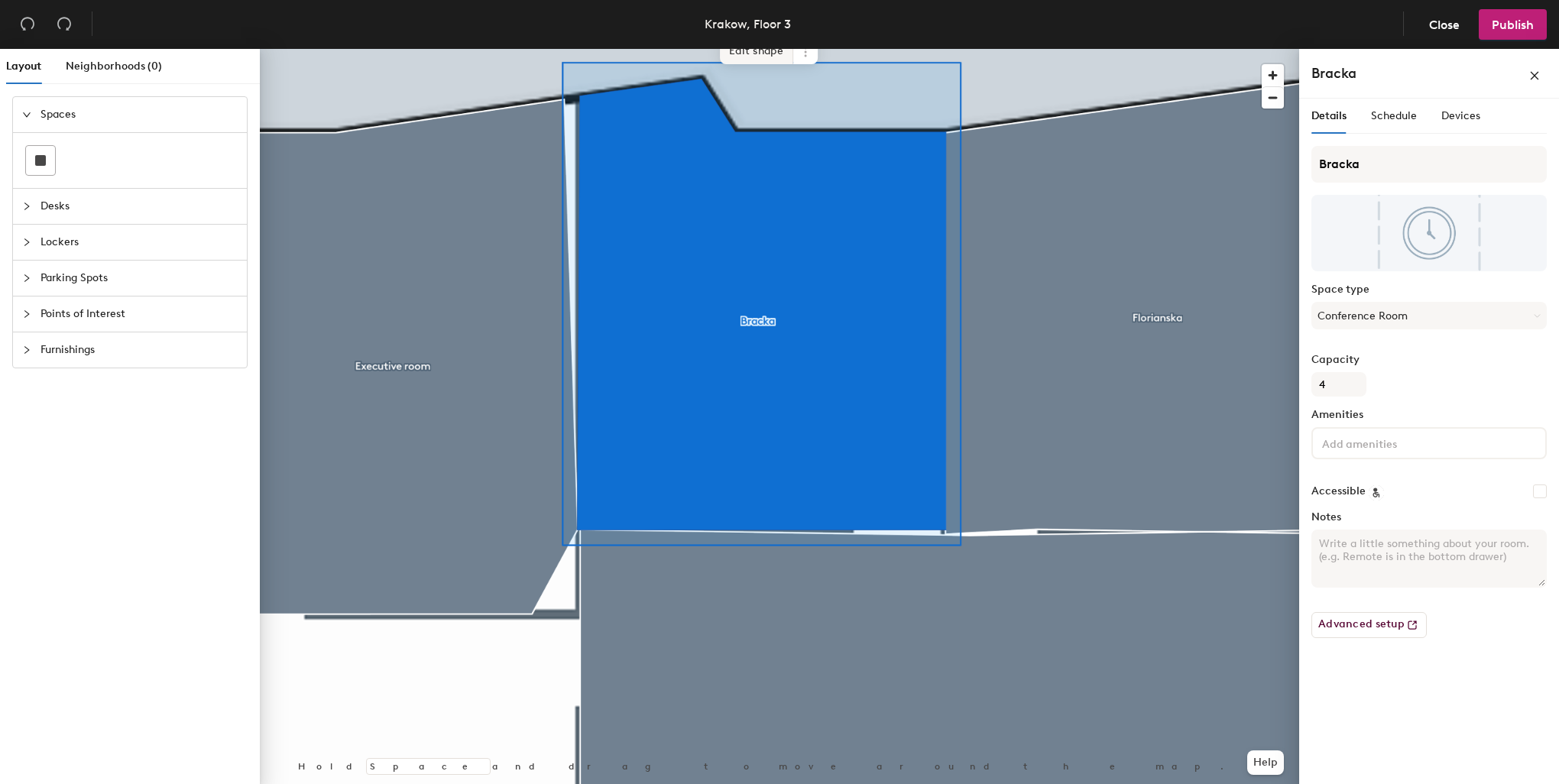
click at [761, 49] on span "Edit shape" at bounding box center [757, 51] width 74 height 26
